Goal: Task Accomplishment & Management: Manage account settings

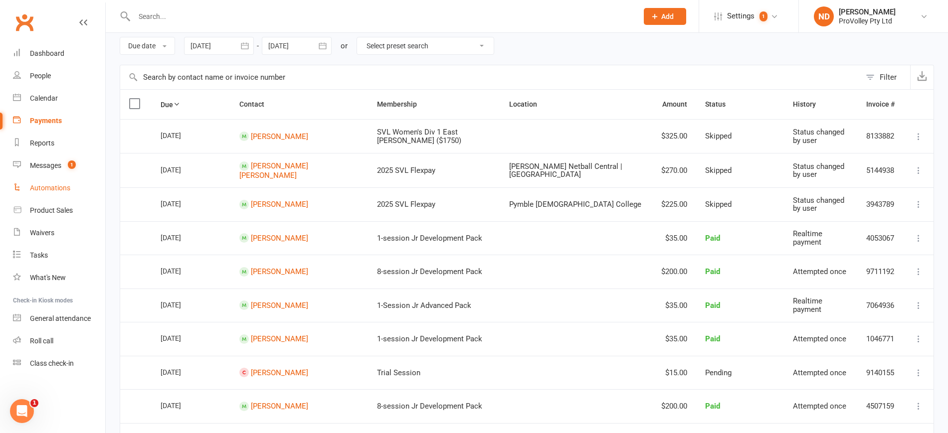
scroll to position [62, 0]
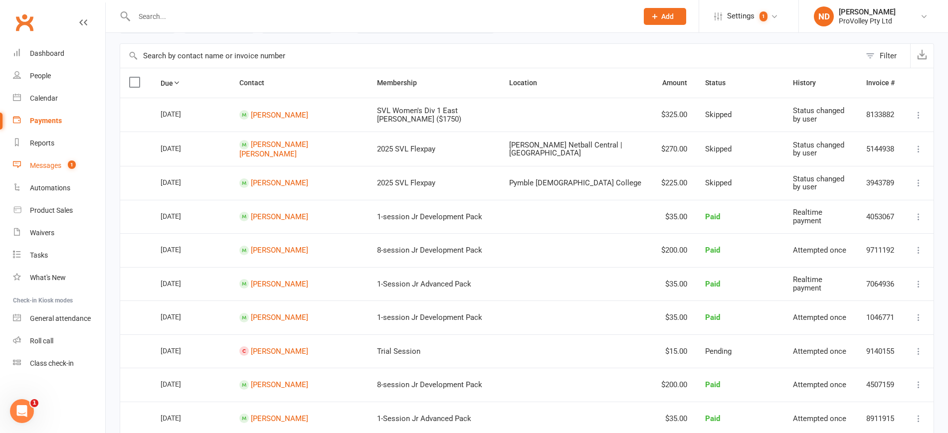
click at [53, 164] on div "Messages" at bounding box center [45, 166] width 31 height 8
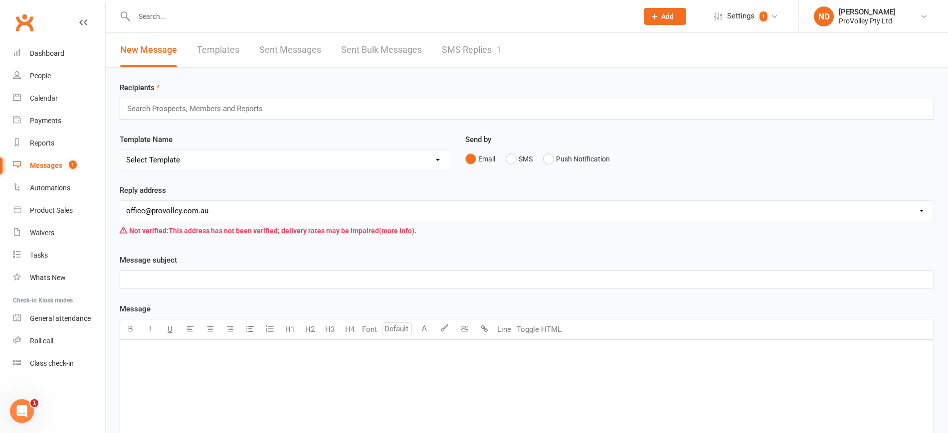
click at [492, 44] on link "SMS Replies 1" at bounding box center [472, 50] width 60 height 34
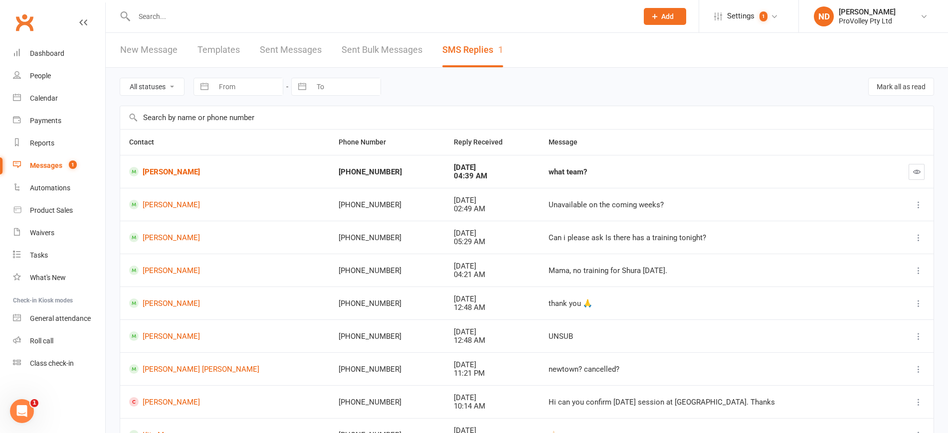
click at [459, 165] on div "[DATE]" at bounding box center [492, 168] width 77 height 8
click at [915, 166] on button "button" at bounding box center [917, 172] width 16 height 16
click at [42, 77] on div "People" at bounding box center [40, 76] width 21 height 8
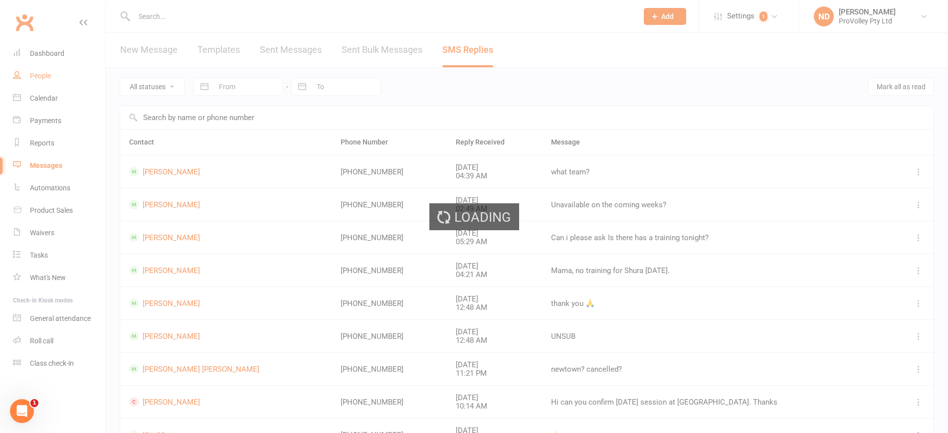
select select "100"
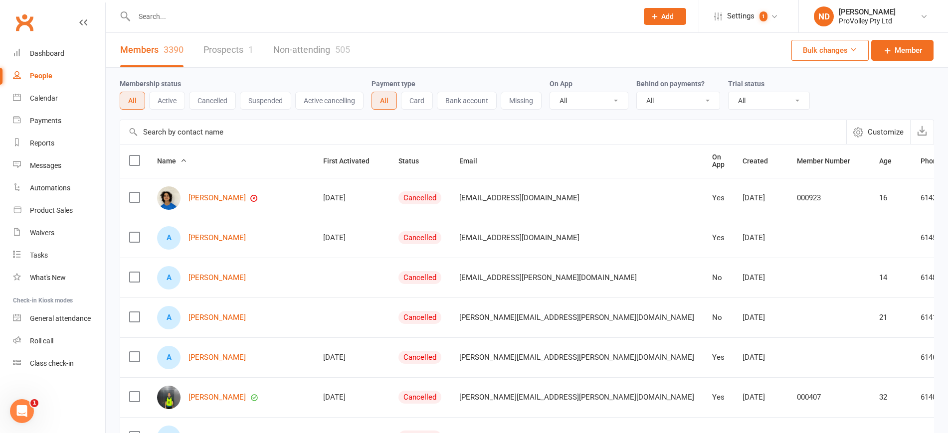
click at [250, 128] on input "text" at bounding box center [483, 132] width 726 height 24
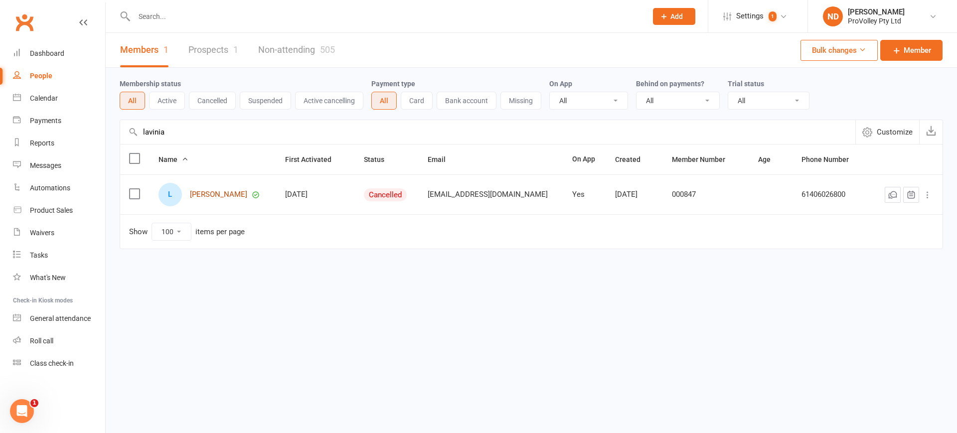
type input "lavinia"
click at [221, 197] on link "[PERSON_NAME]" at bounding box center [218, 194] width 57 height 8
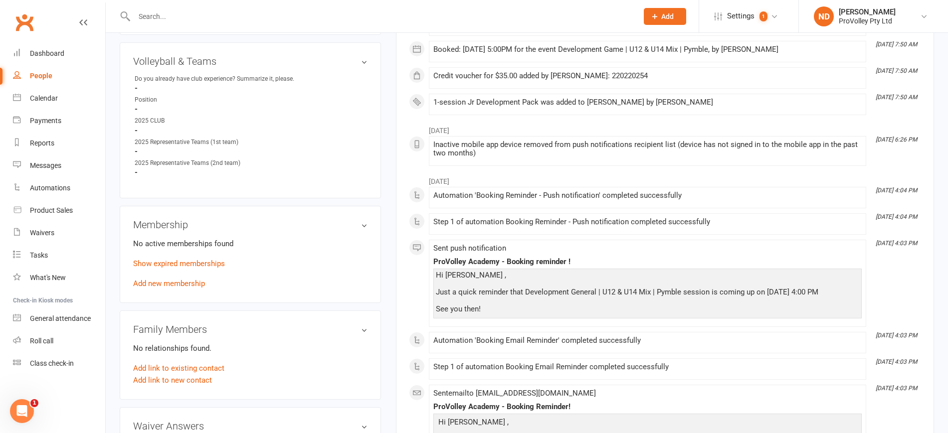
scroll to position [561, 0]
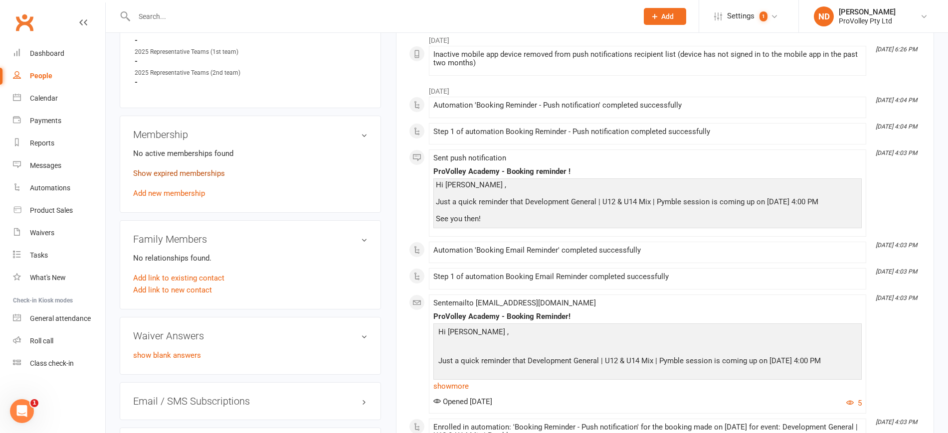
click at [168, 178] on link "Show expired memberships" at bounding box center [179, 173] width 92 height 9
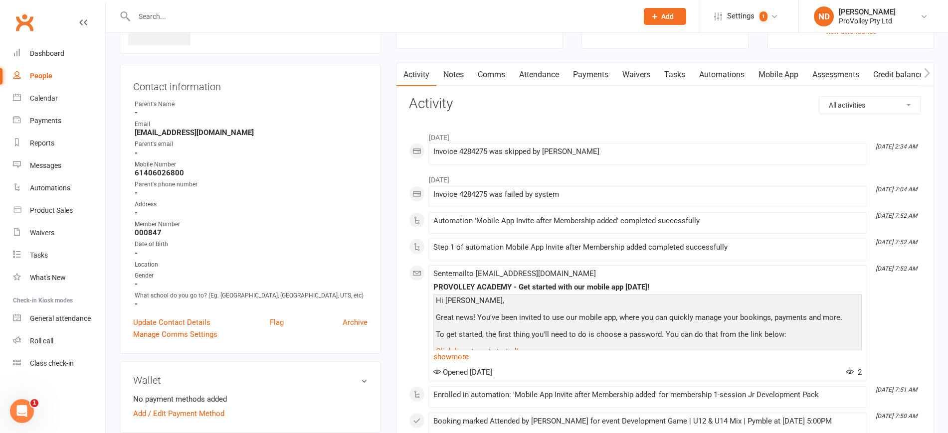
scroll to position [0, 0]
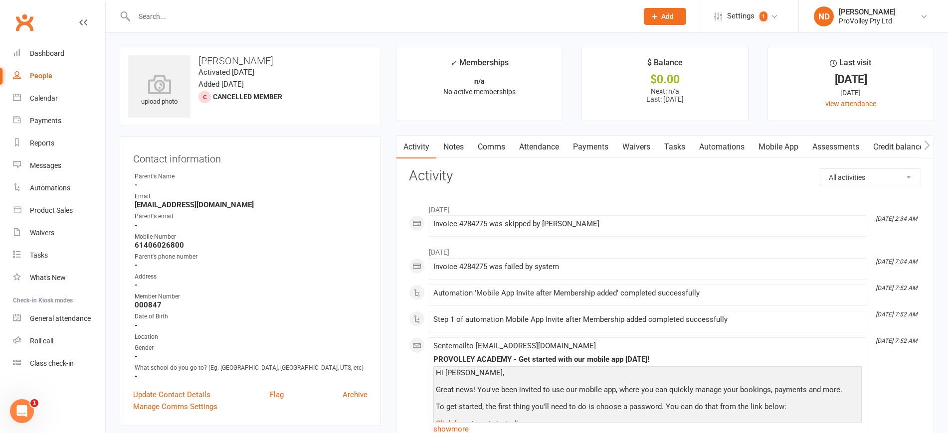
click at [536, 147] on link "Attendance" at bounding box center [539, 147] width 54 height 23
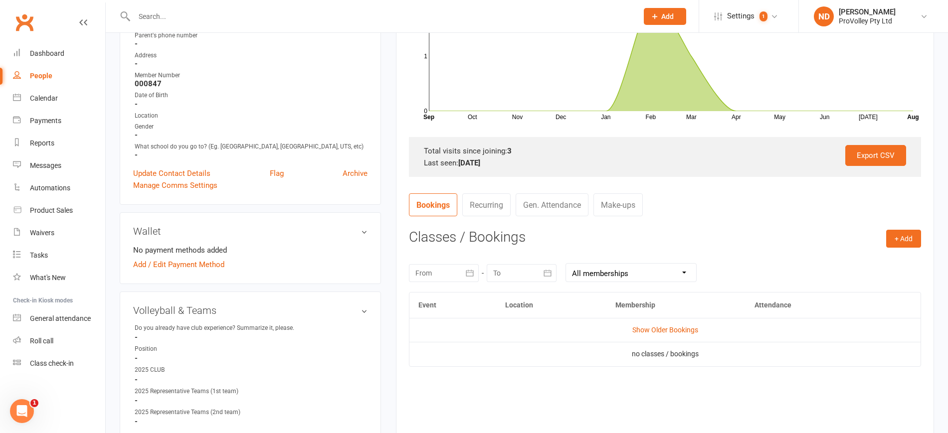
scroll to position [312, 0]
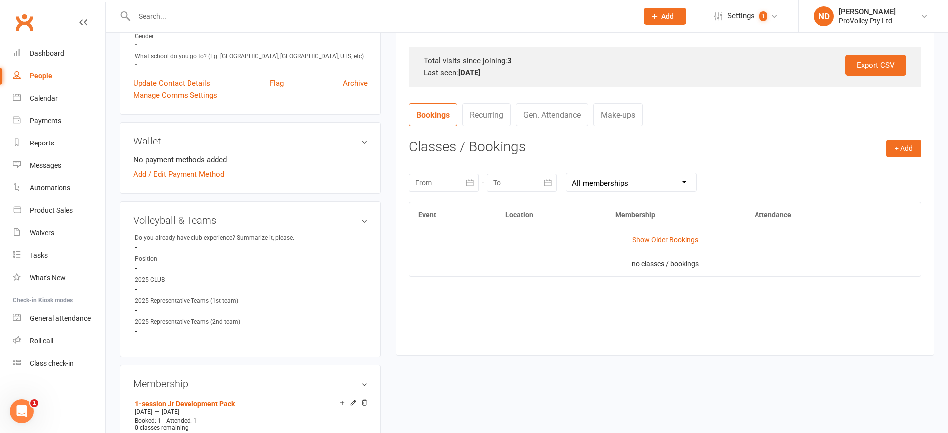
click at [688, 181] on select "All memberships From other Members 1-session Jr Development Pack 10-session Jr …" at bounding box center [631, 183] width 130 height 18
select select "1"
click at [566, 174] on select "All memberships From other Members 1-session Jr Development Pack 10-session Jr …" at bounding box center [631, 183] width 130 height 18
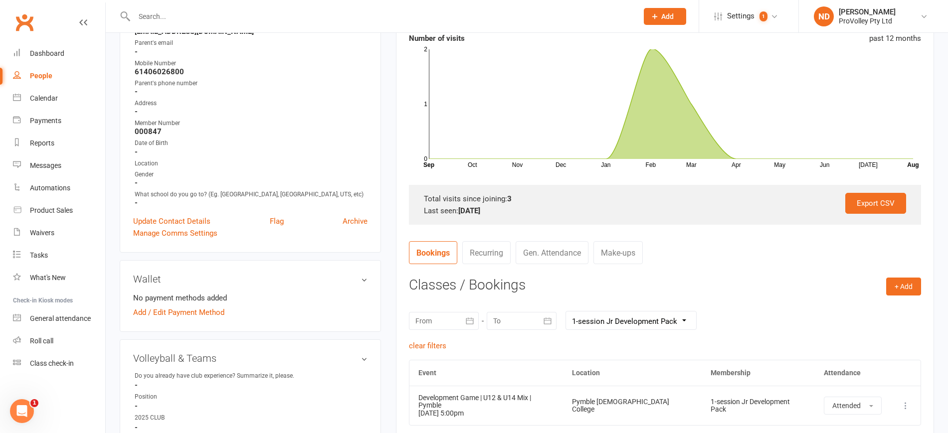
scroll to position [0, 0]
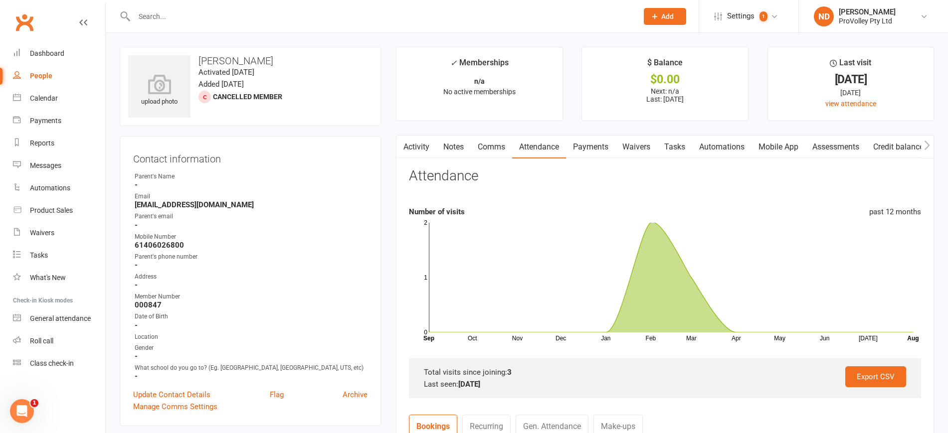
click at [34, 73] on div "People" at bounding box center [41, 76] width 22 height 8
select select "100"
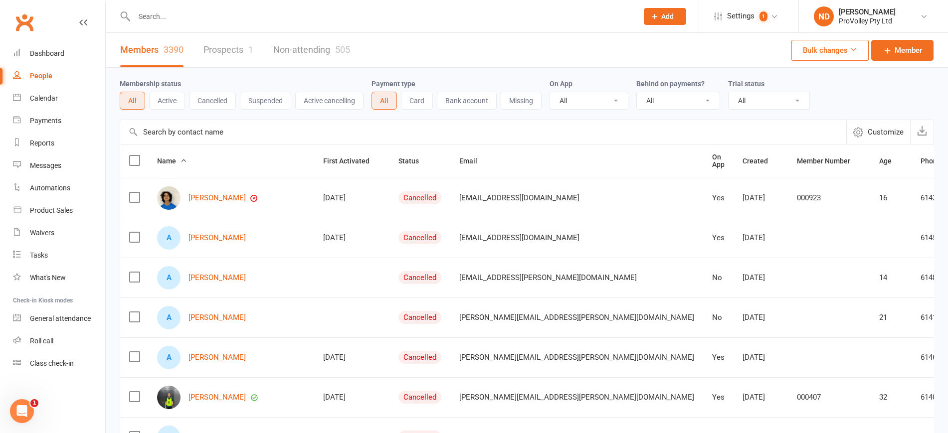
click at [224, 49] on link "Prospects 1" at bounding box center [228, 50] width 50 height 34
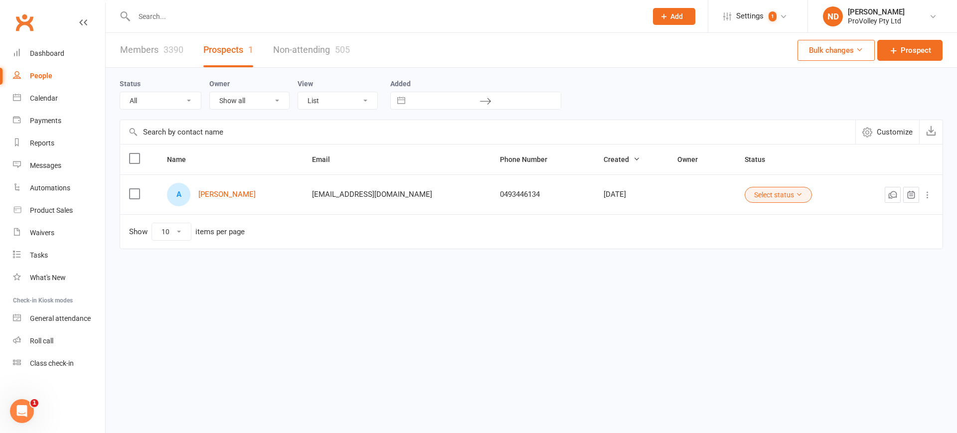
click at [223, 201] on div "A [PERSON_NAME]" at bounding box center [230, 194] width 127 height 23
click at [223, 194] on link "[PERSON_NAME]" at bounding box center [226, 194] width 57 height 8
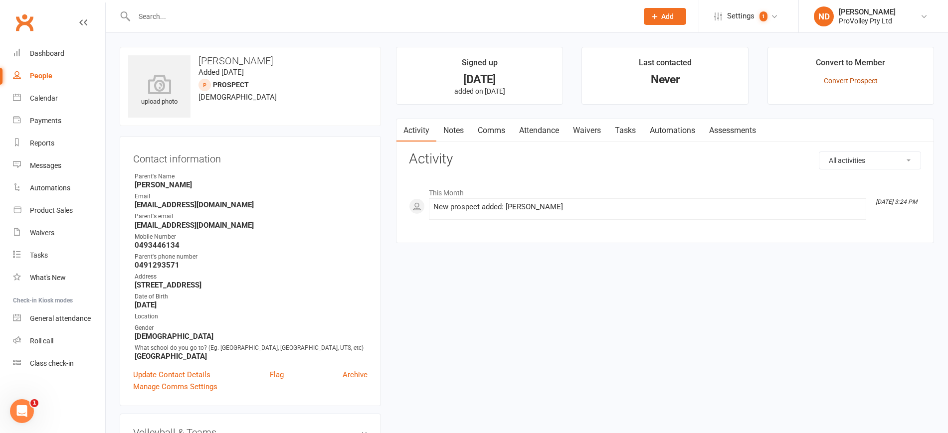
click at [862, 78] on link "Convert Prospect" at bounding box center [851, 81] width 54 height 8
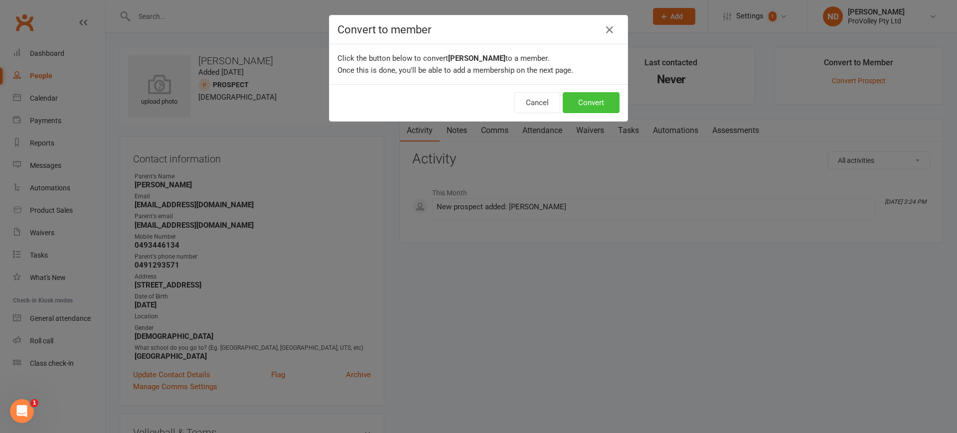
click at [591, 105] on button "Convert" at bounding box center [591, 102] width 57 height 21
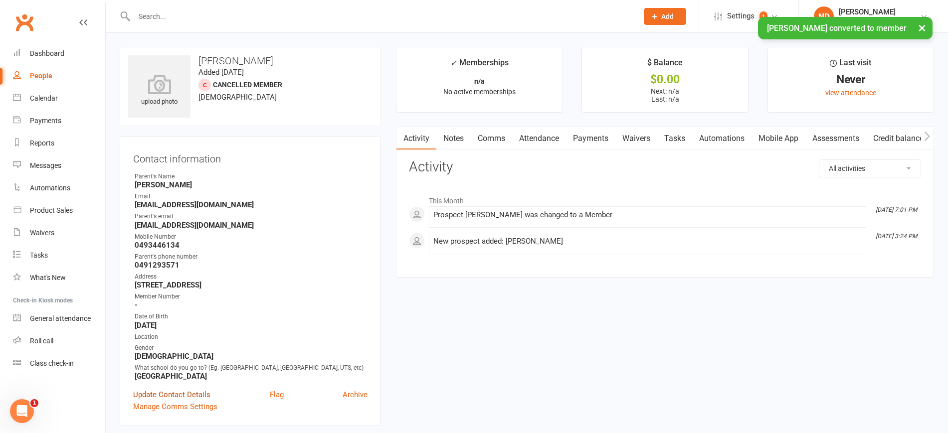
click at [177, 401] on link "Update Contact Details" at bounding box center [171, 395] width 77 height 12
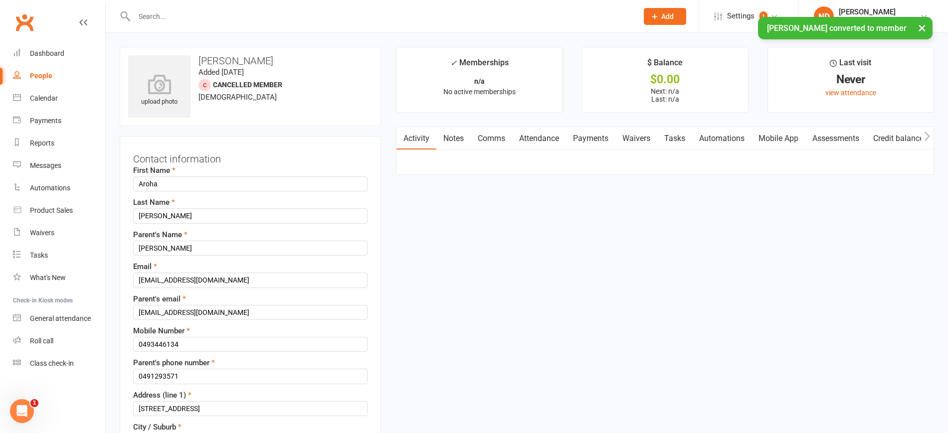
scroll to position [47, 0]
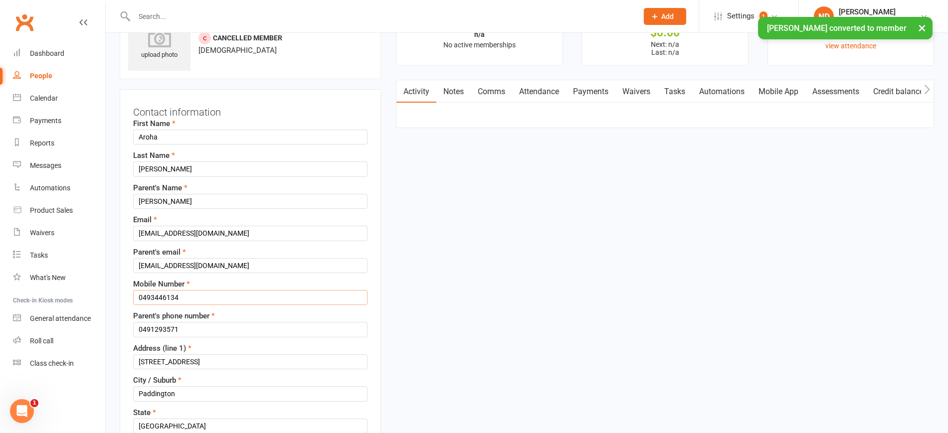
drag, startPoint x: 143, startPoint y: 294, endPoint x: 132, endPoint y: 293, distance: 11.0
click at [132, 293] on div "Contact information First Name Aroha Last Name [PERSON_NAME] Parent's Name [PER…" at bounding box center [250, 399] width 261 height 621
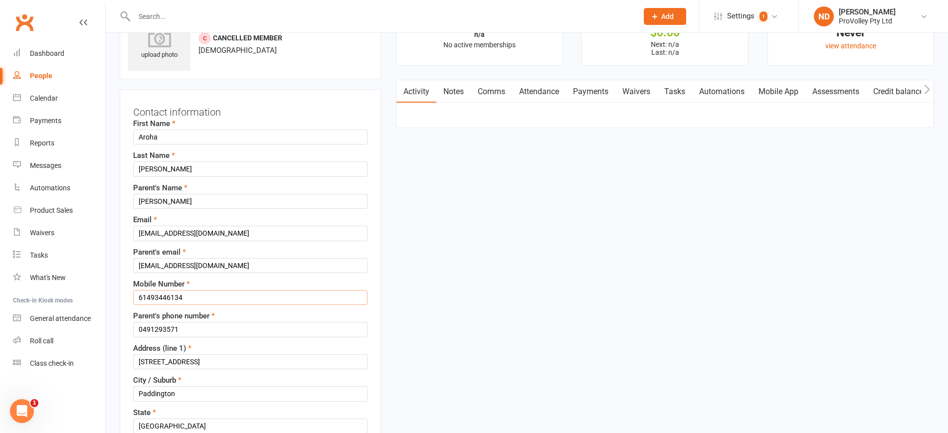
type input "61493446134"
drag, startPoint x: 143, startPoint y: 328, endPoint x: 134, endPoint y: 306, distance: 23.1
click at [134, 328] on input "string" at bounding box center [250, 329] width 234 height 15
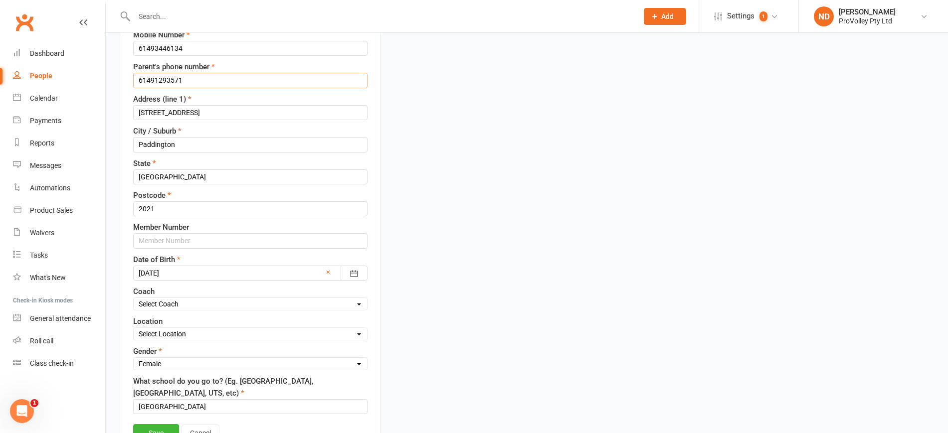
scroll to position [483, 0]
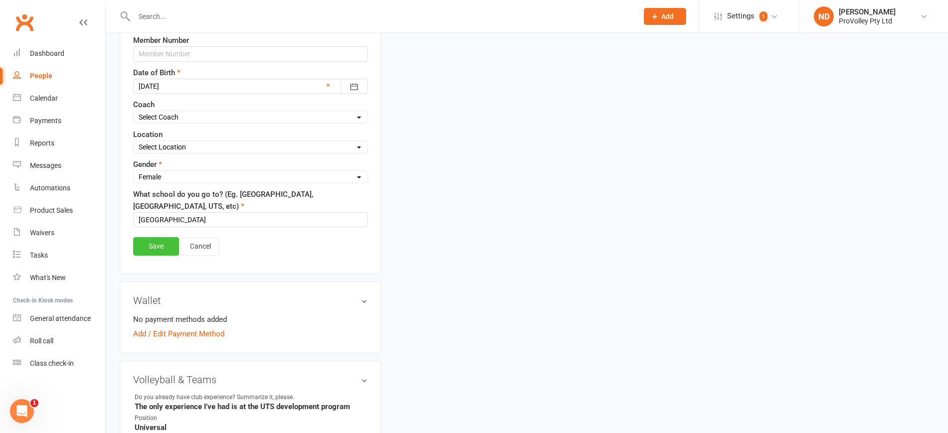
type input "61491293571"
click at [156, 246] on link "Save" at bounding box center [156, 246] width 46 height 18
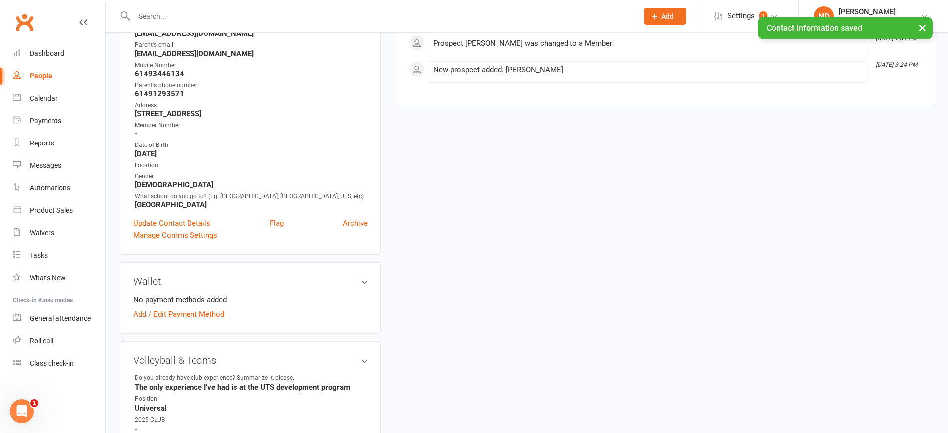
scroll to position [0, 0]
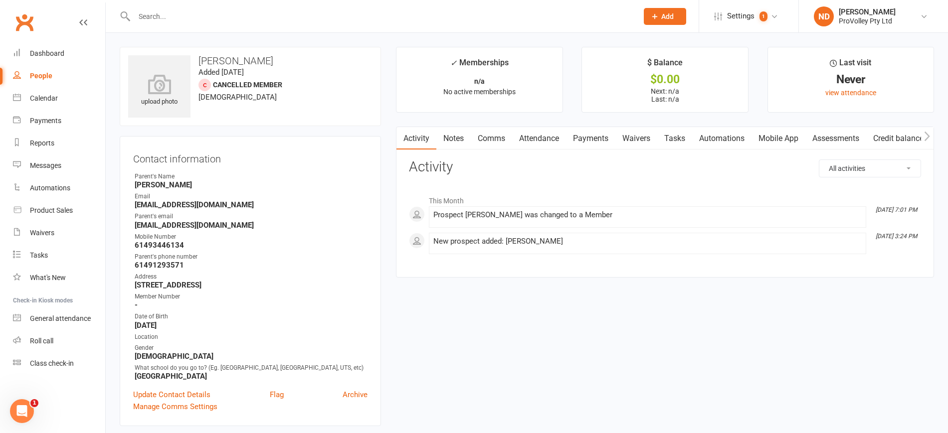
click at [46, 69] on link "People" at bounding box center [59, 76] width 92 height 22
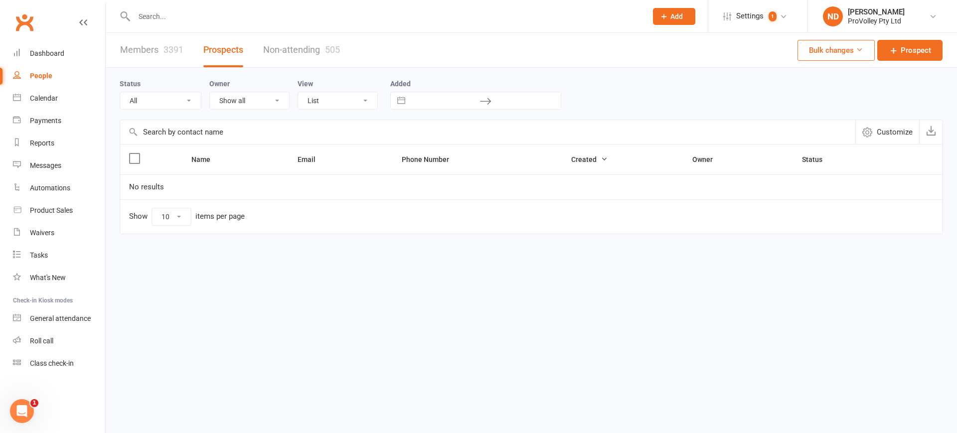
click at [193, 172] on th "Name" at bounding box center [235, 160] width 106 height 30
click at [166, 54] on div "3391" at bounding box center [174, 49] width 20 height 10
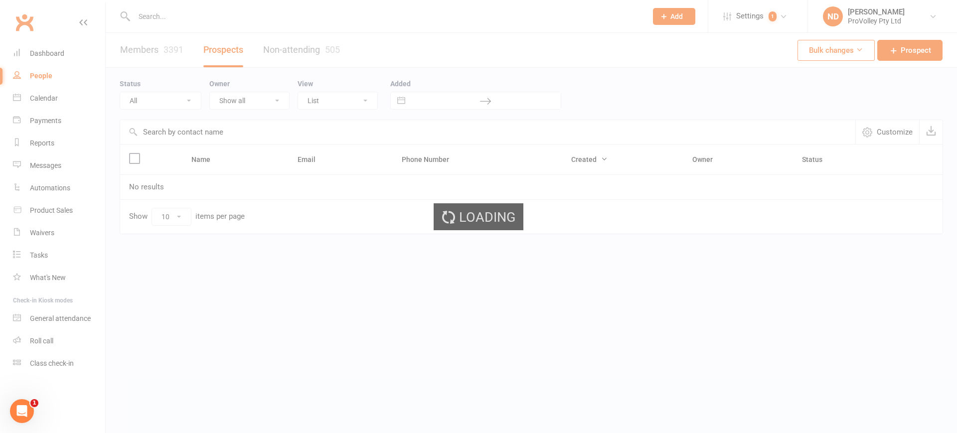
select select "100"
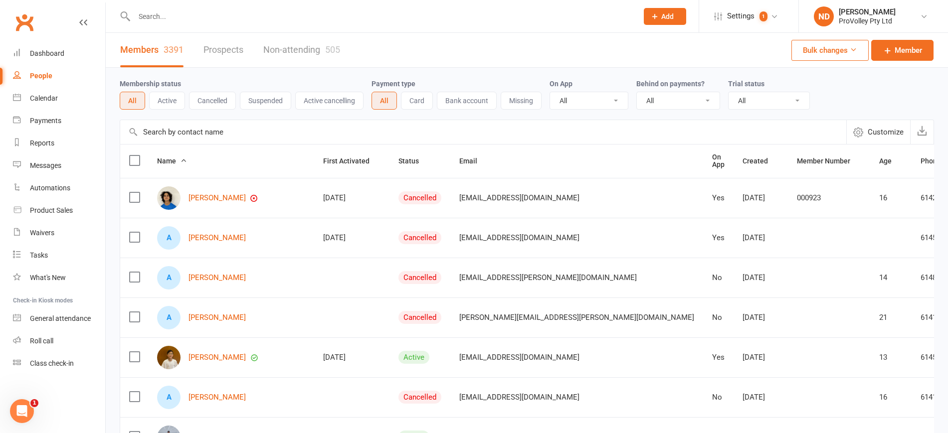
click at [199, 138] on input "text" at bounding box center [483, 132] width 726 height 24
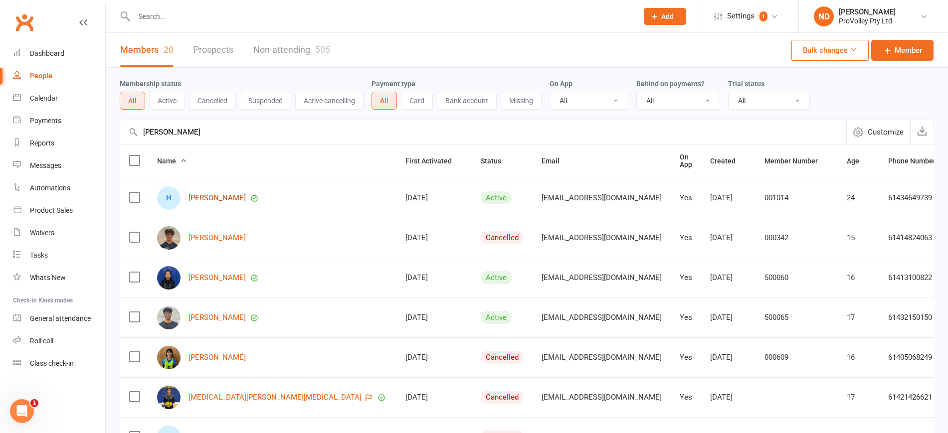
type input "[PERSON_NAME]"
click at [213, 194] on link "[PERSON_NAME]" at bounding box center [216, 198] width 57 height 8
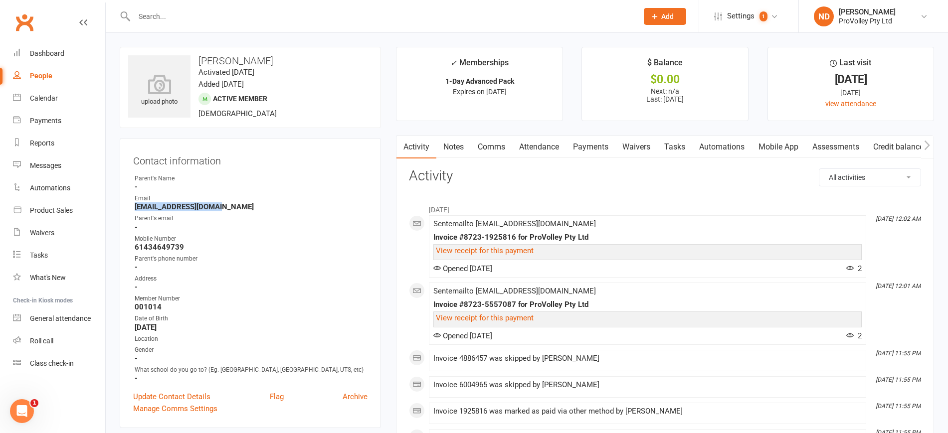
drag, startPoint x: 238, startPoint y: 203, endPoint x: 134, endPoint y: 211, distance: 105.0
click at [134, 211] on li "Email [EMAIL_ADDRESS][DOMAIN_NAME]" at bounding box center [250, 202] width 234 height 17
copy strong "[EMAIL_ADDRESS][DOMAIN_NAME]"
